Goal: Navigation & Orientation: Find specific page/section

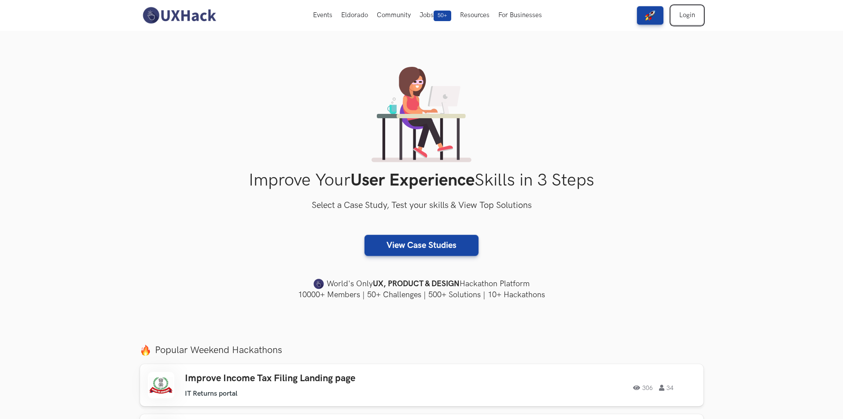
click at [688, 15] on link "Login" at bounding box center [687, 15] width 32 height 18
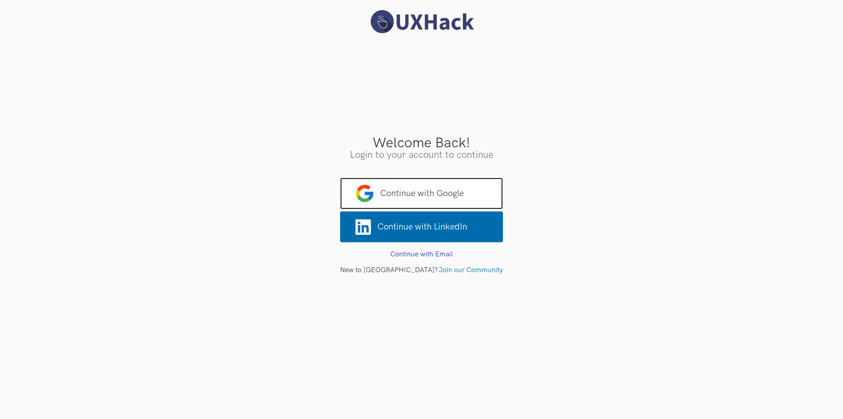
click at [455, 184] on span "Continue with Google" at bounding box center [421, 194] width 163 height 32
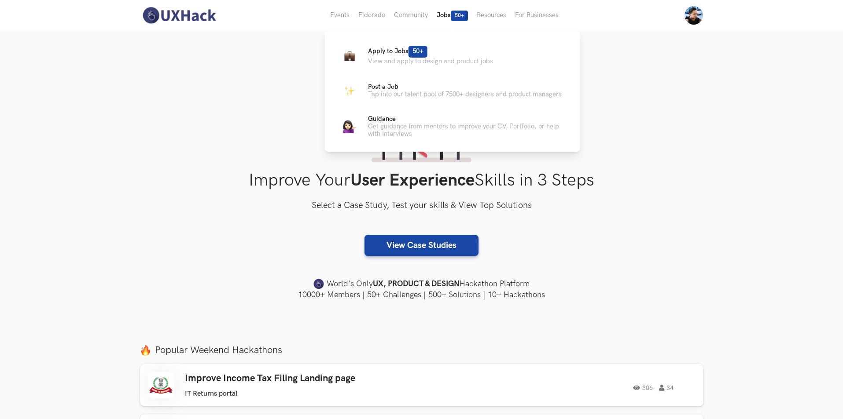
click at [441, 10] on button "Jobs 50+" at bounding box center [452, 15] width 40 height 31
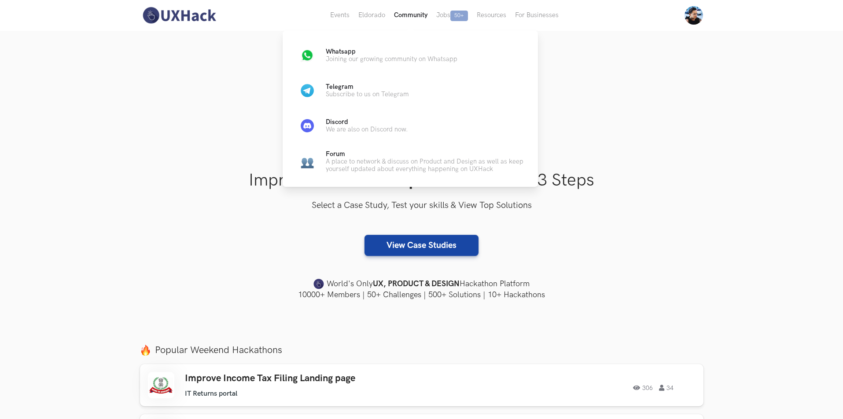
click at [418, 12] on button "Community" at bounding box center [410, 15] width 42 height 31
